Goal: Transaction & Acquisition: Purchase product/service

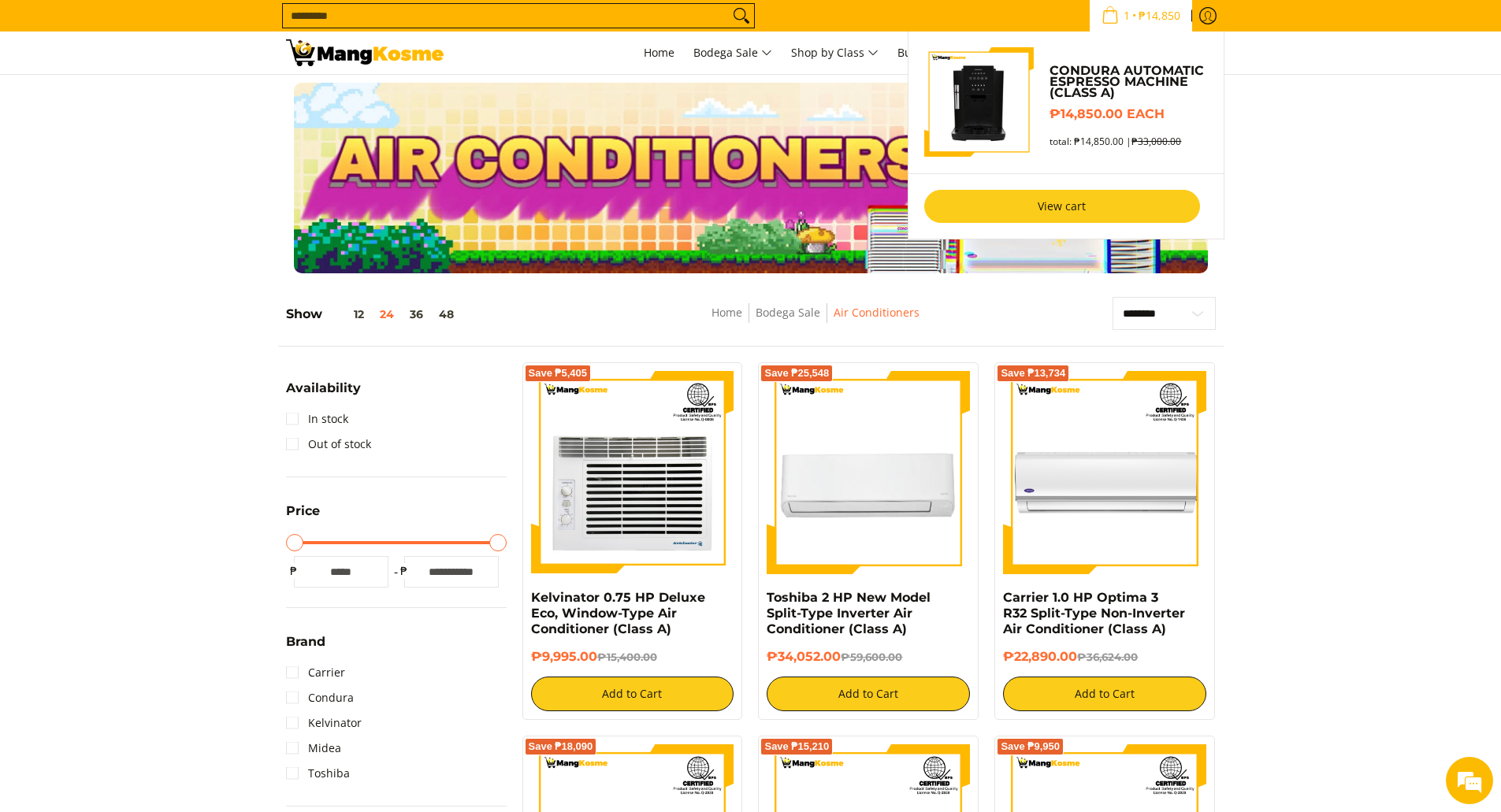
click at [1055, 203] on link "View cart" at bounding box center [1062, 206] width 276 height 33
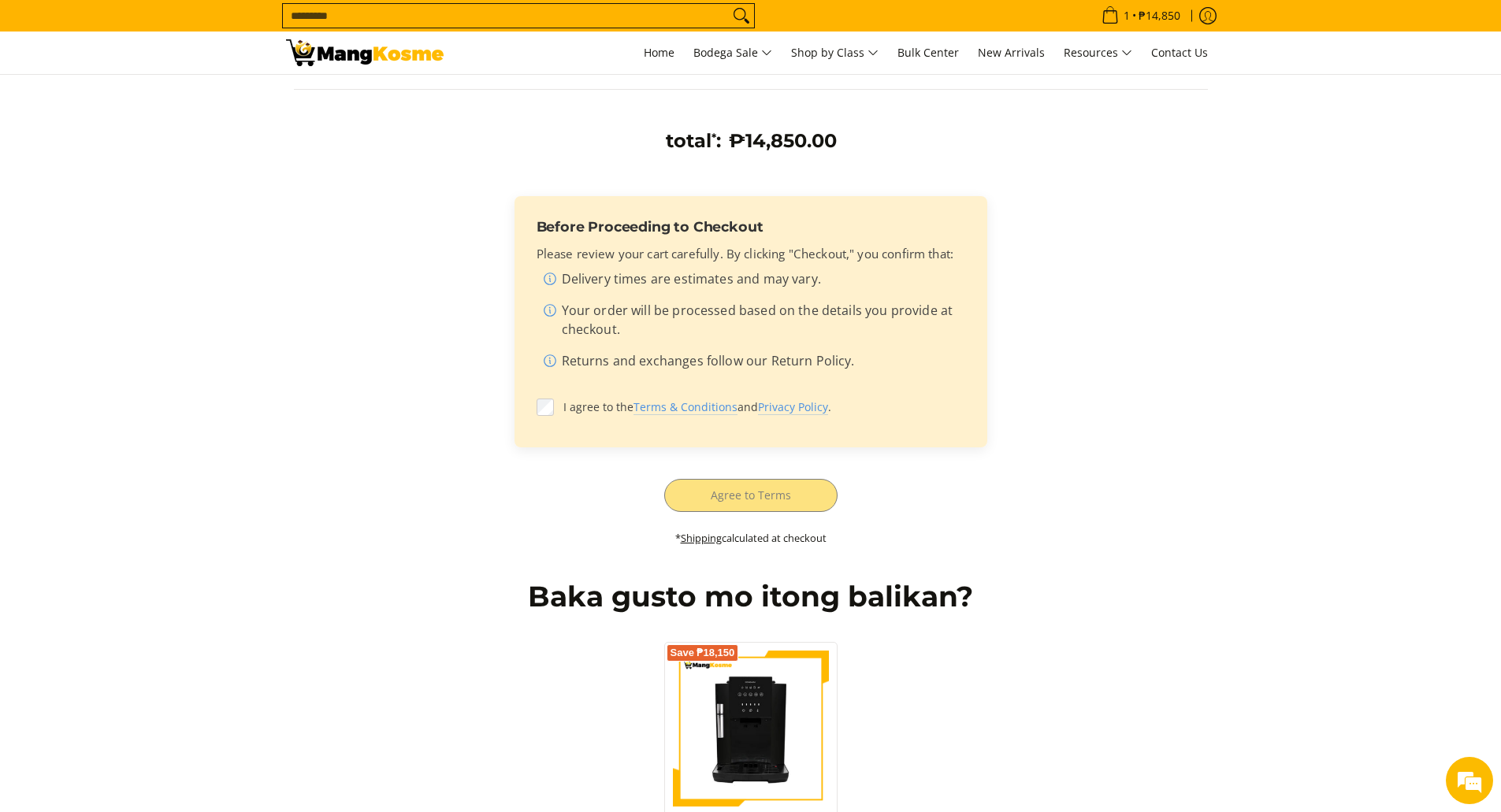
scroll to position [359, 0]
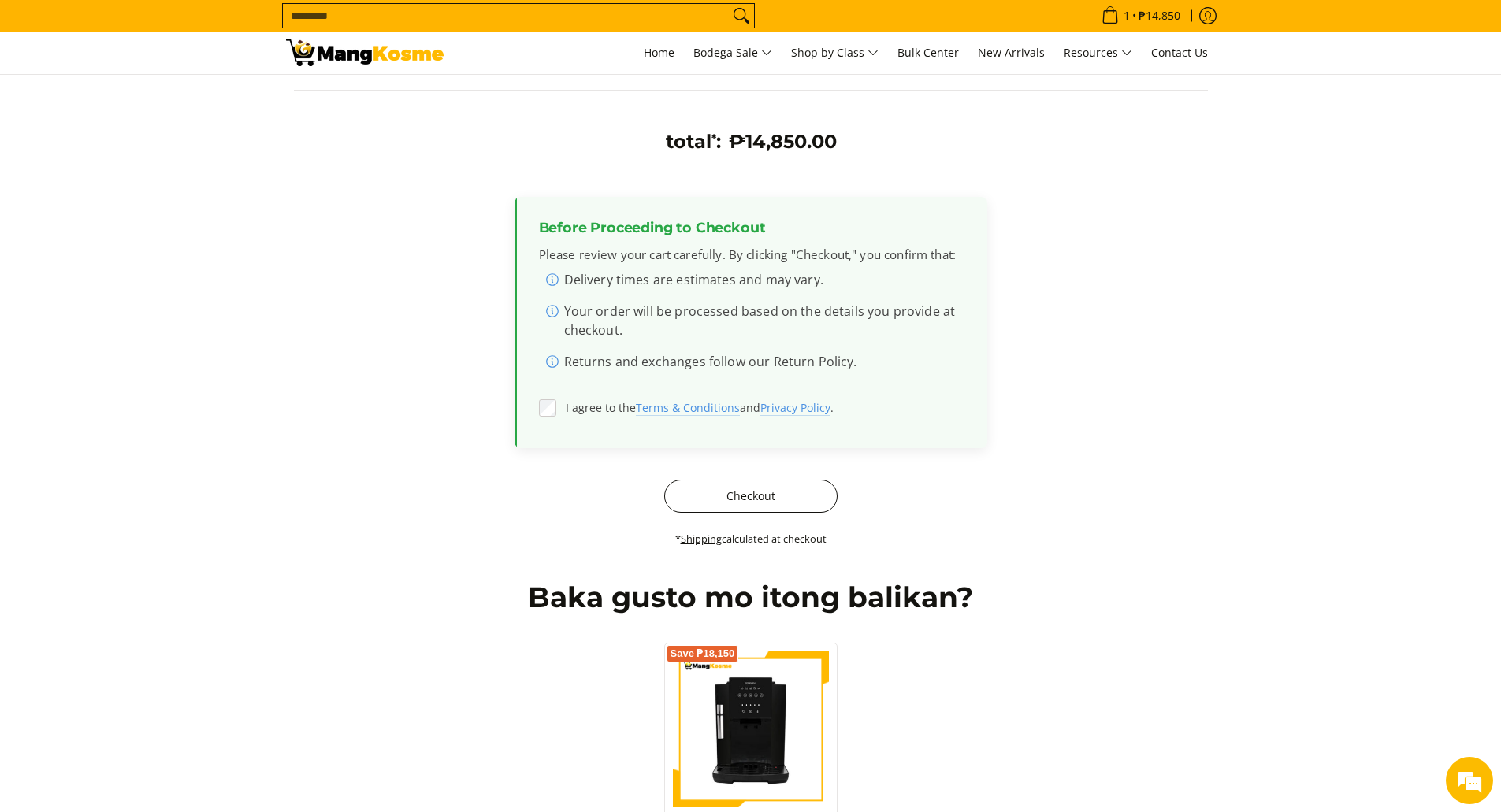
click at [759, 494] on button "Checkout" at bounding box center [750, 496] width 173 height 33
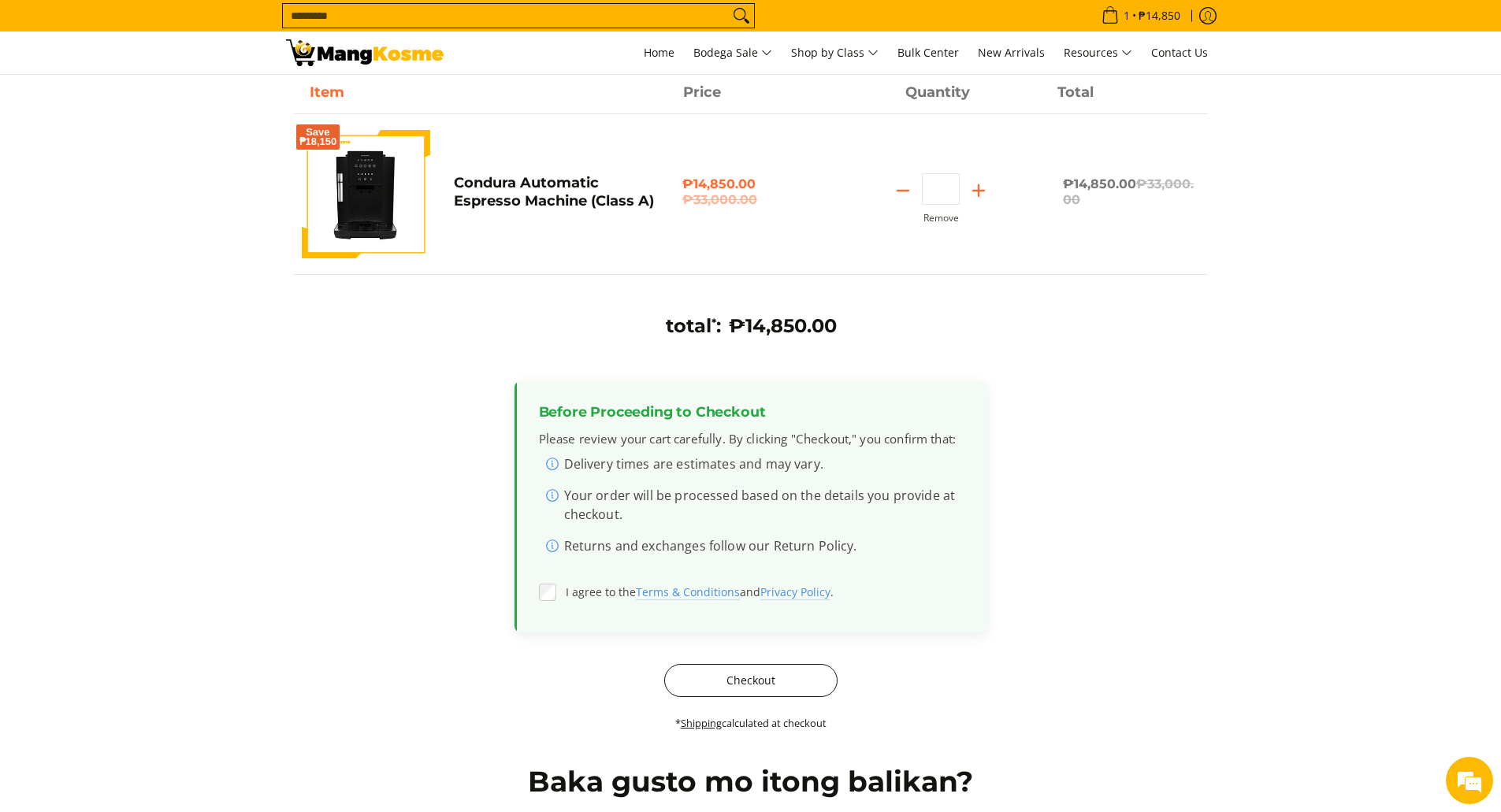
scroll to position [28, 0]
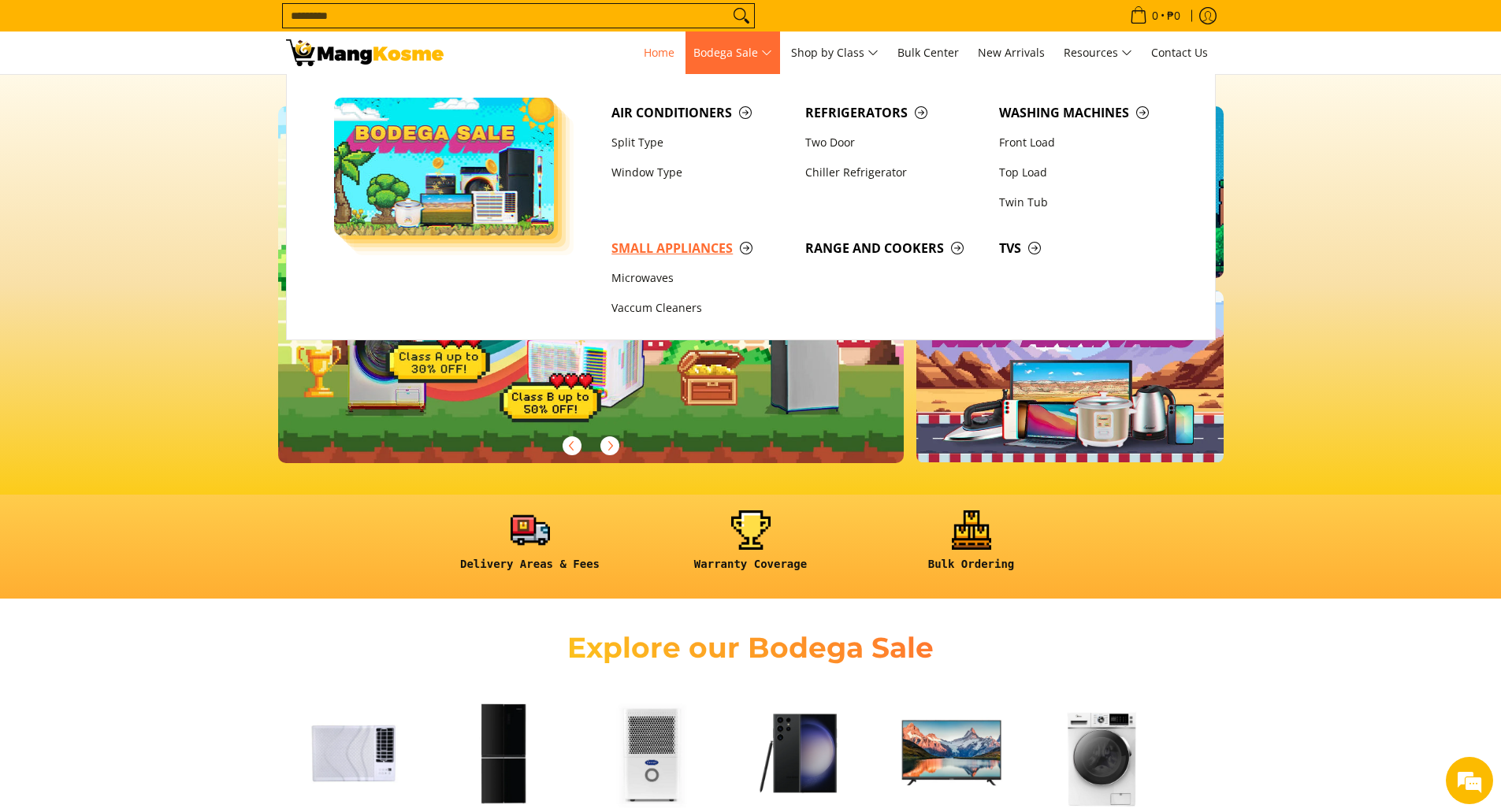
click at [720, 243] on span "Small Appliances" at bounding box center [700, 248] width 178 height 19
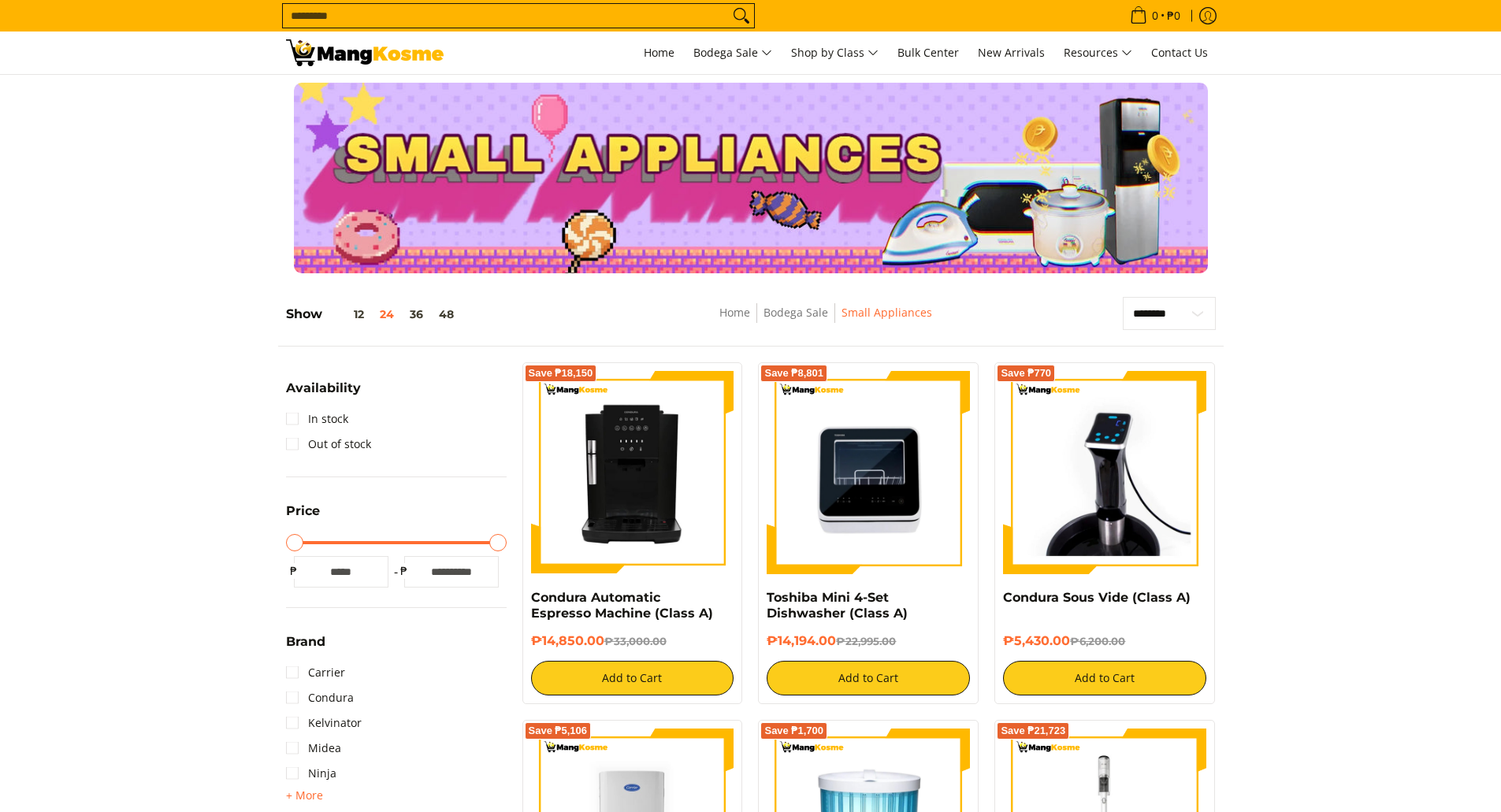
click at [615, 451] on img at bounding box center [633, 473] width 204 height 204
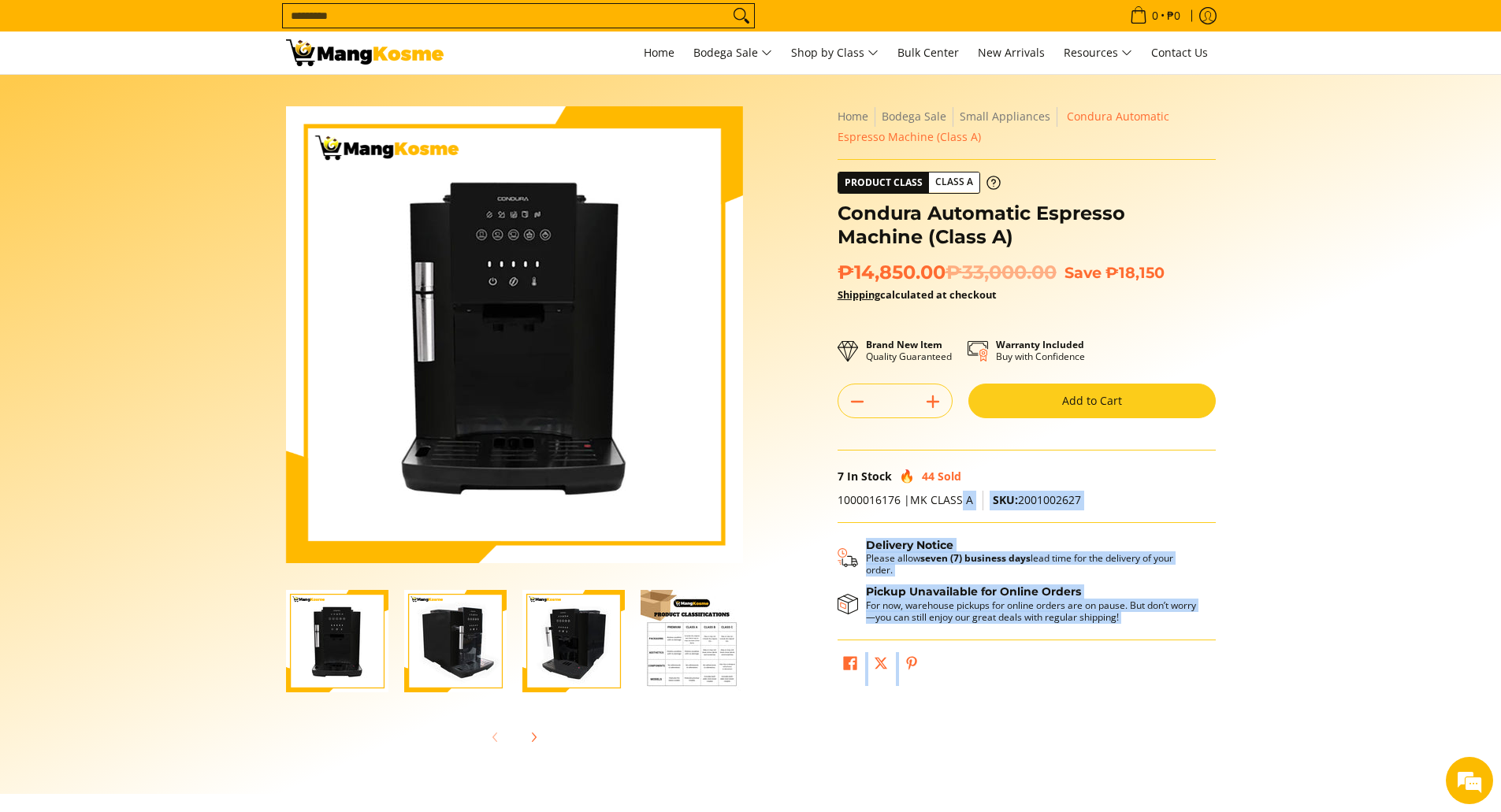
drag, startPoint x: 835, startPoint y: 504, endPoint x: 976, endPoint y: 500, distance: 141.1
click at [982, 503] on div "**********" at bounding box center [1026, 400] width 394 height 588
click at [916, 506] on span "1000016176 |MK CLASS A" at bounding box center [906, 500] width 135 height 15
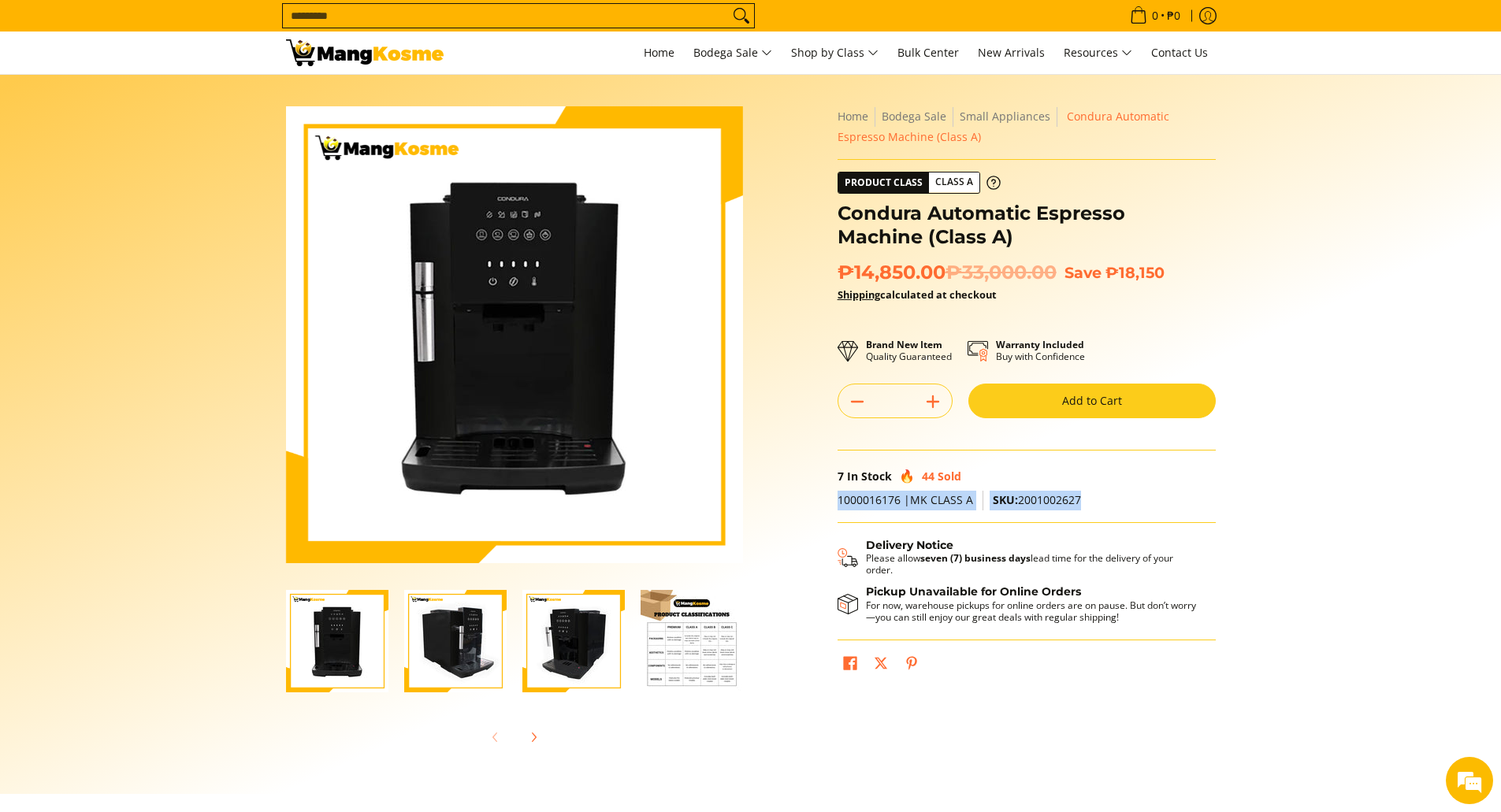
drag, startPoint x: 1078, startPoint y: 497, endPoint x: 839, endPoint y: 500, distance: 239.0
click at [839, 500] on p "1000016176 |MK CLASS A SKU: 2001002627" at bounding box center [1027, 506] width 378 height 32
copy p "1000016176 |MK CLASS A SKU: 2001002627"
click at [755, 486] on div "Skip to Main Content Enable zoom Disable zoom Enable zoom Disable zoom Home Bod…" at bounding box center [750, 443] width 945 height 672
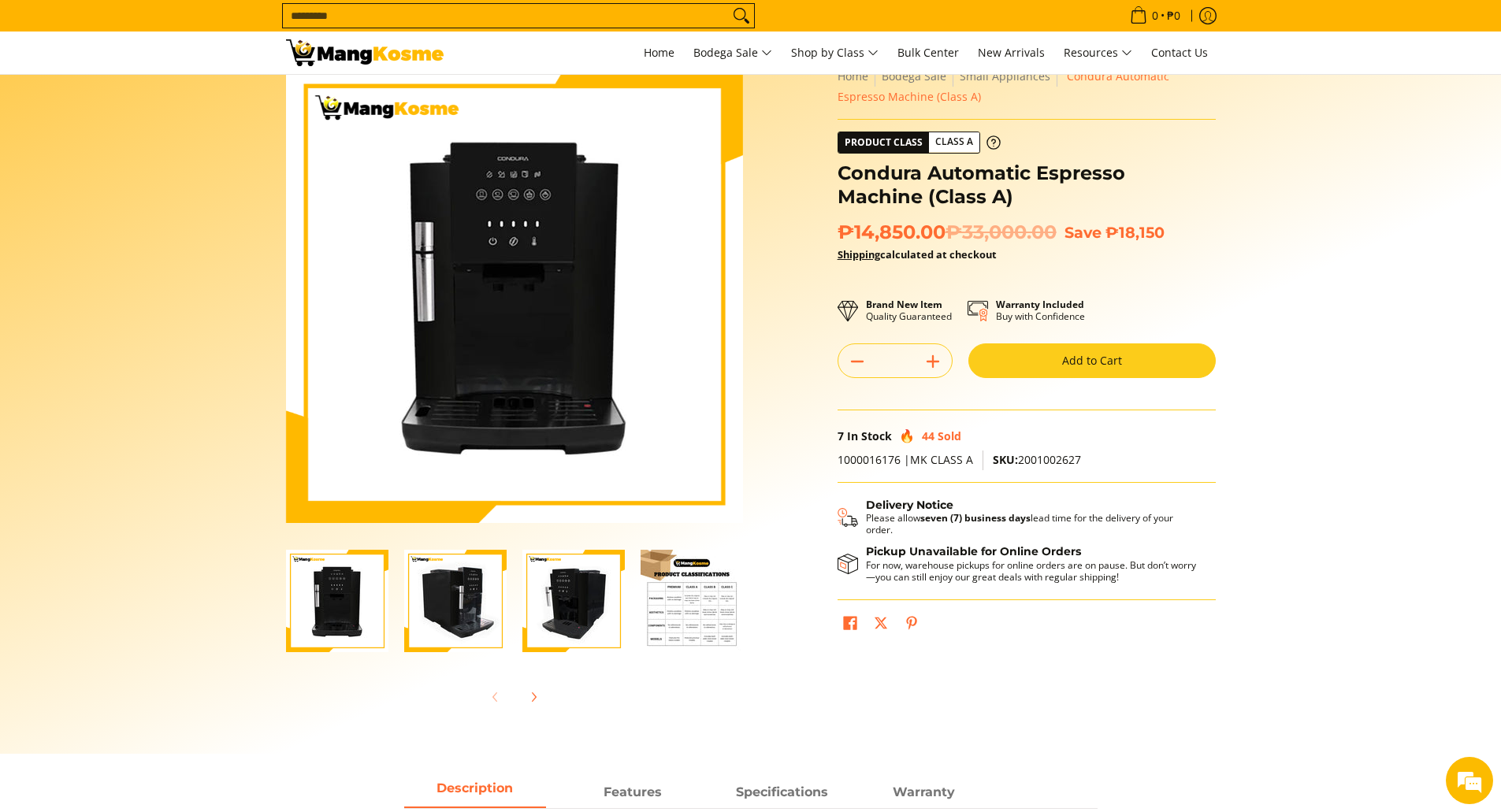
scroll to position [41, 0]
click at [688, 598] on img "Condura Automatic Espresso Machine (Class A)-4" at bounding box center [692, 600] width 103 height 103
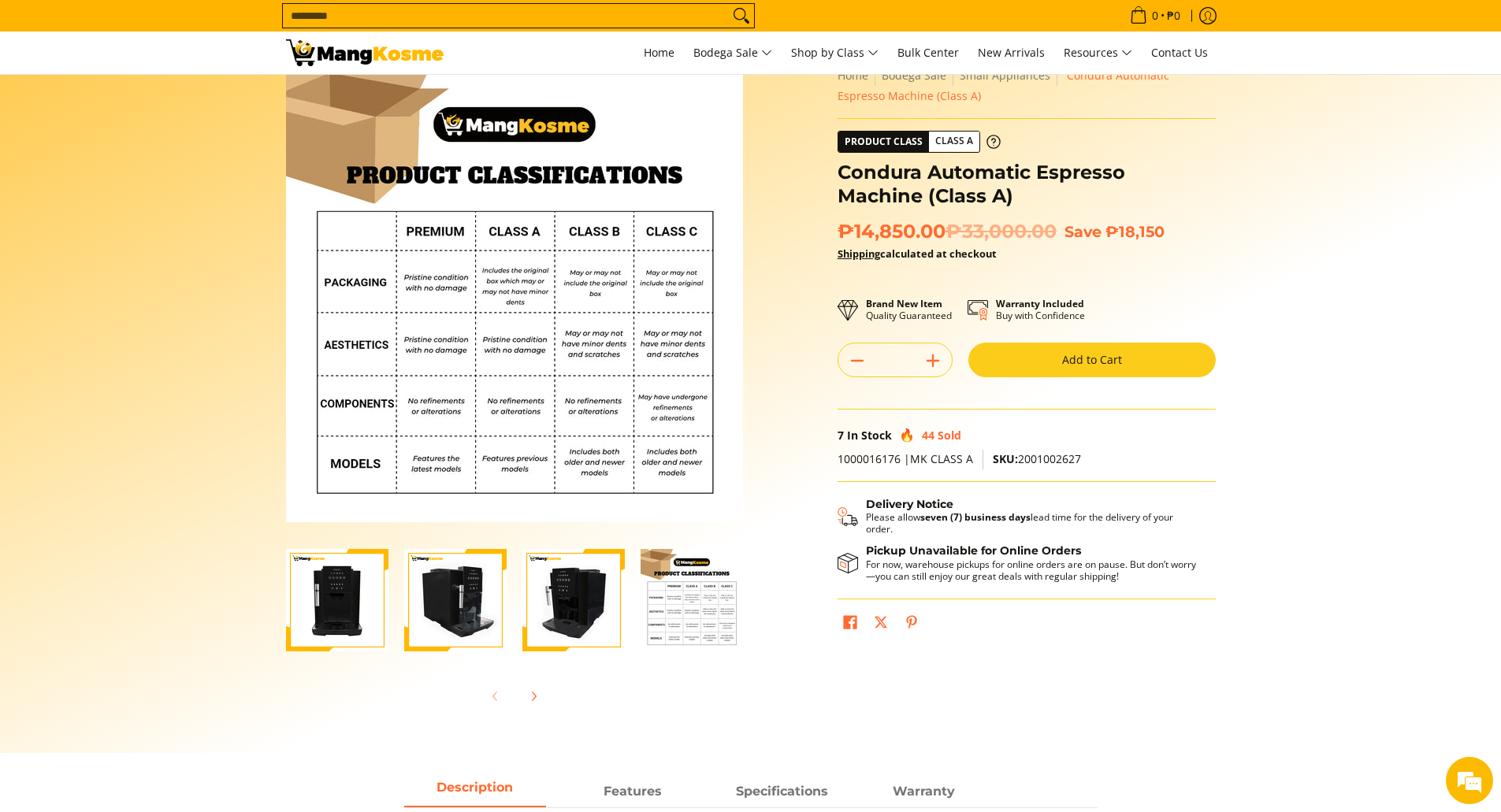
click at [342, 584] on img "Condura Automatic Espresso Machine (Class A)-1" at bounding box center [337, 600] width 103 height 103
